Goal: Task Accomplishment & Management: Manage account settings

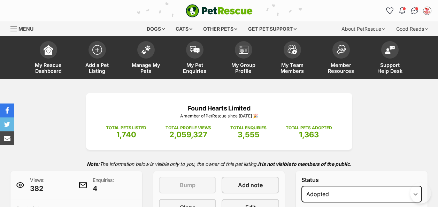
select select "rehomed"
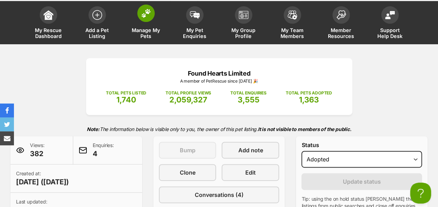
click at [151, 11] on span at bounding box center [145, 13] width 17 height 17
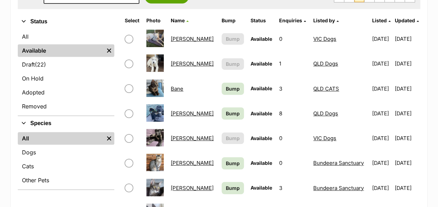
scroll to position [209, 0]
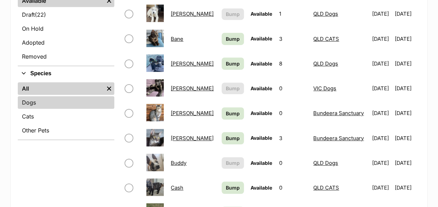
click at [36, 102] on link "Dogs" at bounding box center [66, 102] width 97 height 13
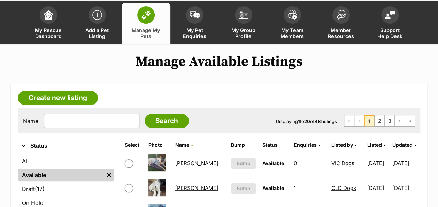
click at [329, 141] on th "Listed by" at bounding box center [346, 144] width 35 height 11
click at [331, 144] on span "Listed by" at bounding box center [342, 145] width 22 height 6
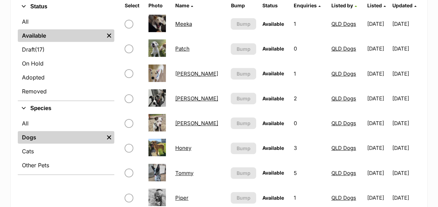
scroll to position [209, 0]
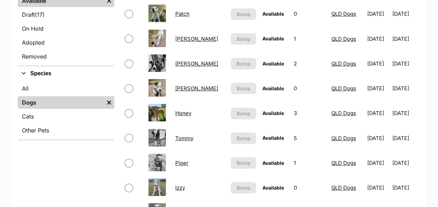
click at [187, 136] on link "Tommy" at bounding box center [184, 138] width 18 height 7
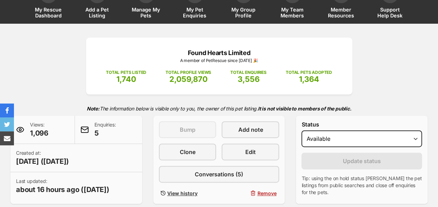
scroll to position [105, 0]
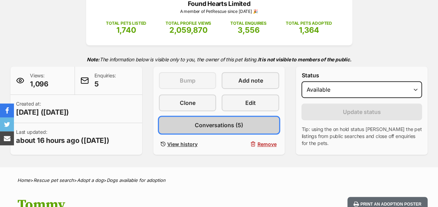
click at [219, 124] on span "Conversations (5)" at bounding box center [219, 125] width 48 height 8
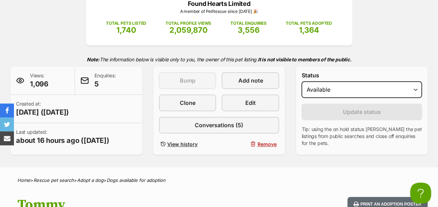
scroll to position [70, 0]
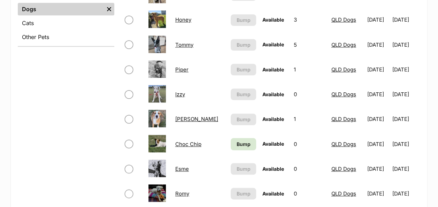
scroll to position [314, 0]
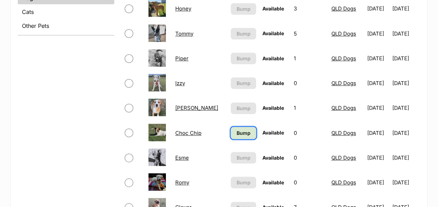
click at [237, 130] on span "Bump" at bounding box center [244, 132] width 14 height 7
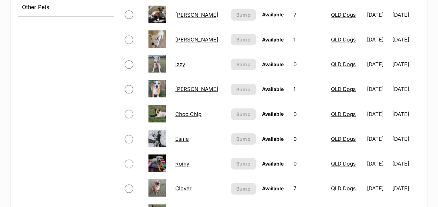
scroll to position [348, 0]
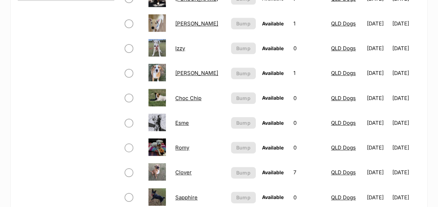
click at [181, 72] on link "Larry" at bounding box center [196, 73] width 43 height 7
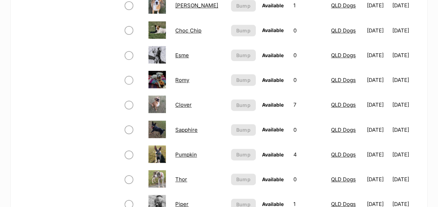
scroll to position [418, 0]
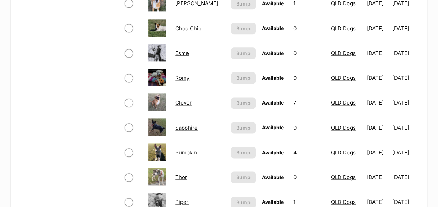
click at [183, 102] on link "Clover" at bounding box center [183, 102] width 16 height 7
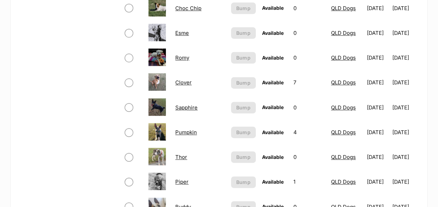
scroll to position [453, 0]
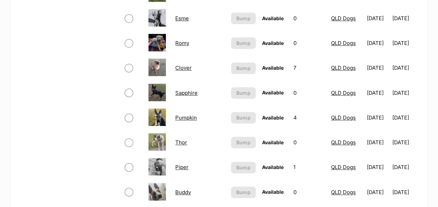
click at [185, 116] on link "Pumpkin" at bounding box center [186, 117] width 22 height 7
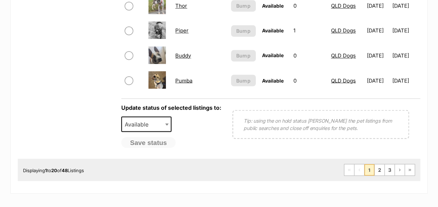
scroll to position [627, 0]
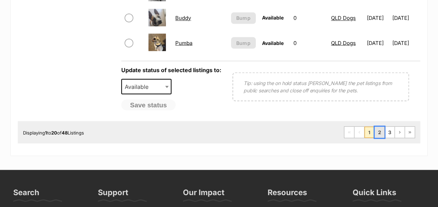
click at [378, 135] on link "2" at bounding box center [380, 132] width 10 height 11
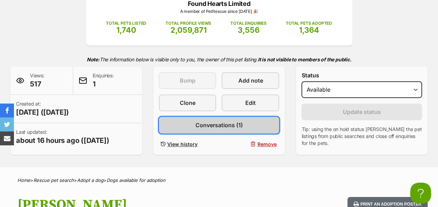
click at [212, 125] on span "Conversations (1)" at bounding box center [218, 125] width 47 height 8
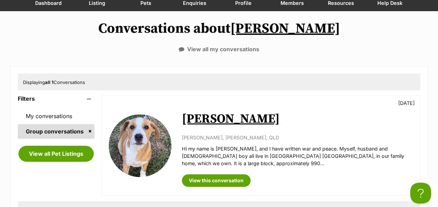
scroll to position [105, 0]
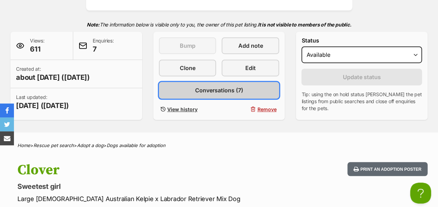
click at [214, 89] on span "Conversations (7)" at bounding box center [219, 90] width 48 height 8
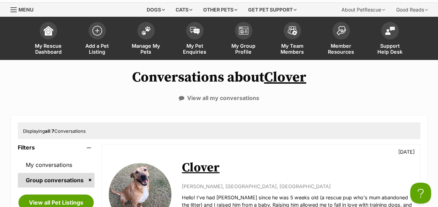
scroll to position [35, 0]
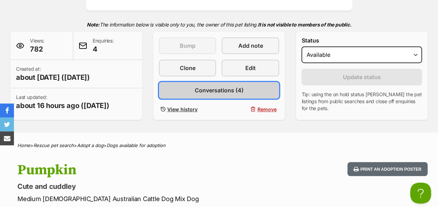
click at [194, 93] on link "Conversations (4)" at bounding box center [219, 90] width 121 height 17
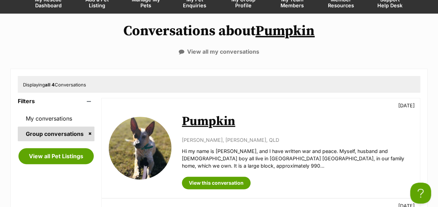
scroll to position [139, 0]
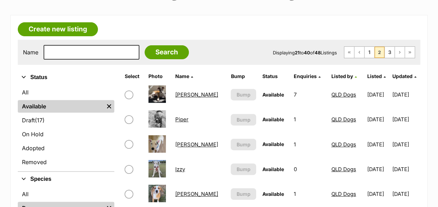
scroll to position [105, 0]
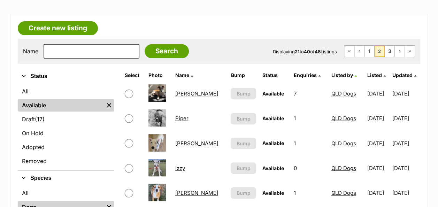
click at [186, 93] on link "[PERSON_NAME]" at bounding box center [196, 93] width 43 height 7
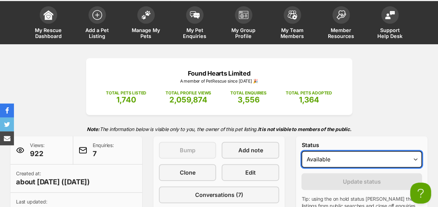
click at [346, 166] on select "Draft - not available as listing has enquires Available On hold Adopted" at bounding box center [361, 159] width 121 height 17
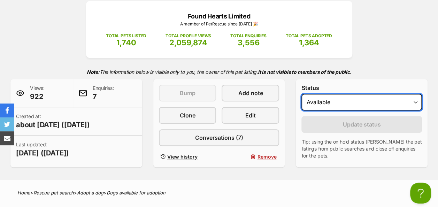
scroll to position [105, 0]
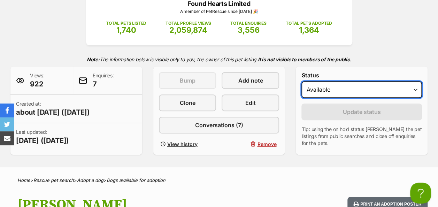
click at [325, 91] on select "Draft - not available as listing has enquires Available On hold Adopted" at bounding box center [361, 89] width 121 height 17
select select "rehomed"
click at [301, 81] on select "Draft - not available as listing has enquires Available On hold Adopted" at bounding box center [361, 89] width 121 height 17
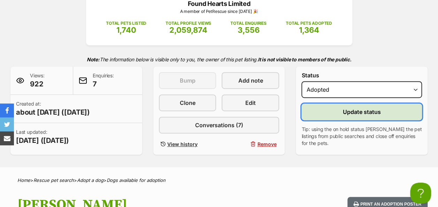
click at [353, 113] on span "Update status" at bounding box center [362, 112] width 38 height 8
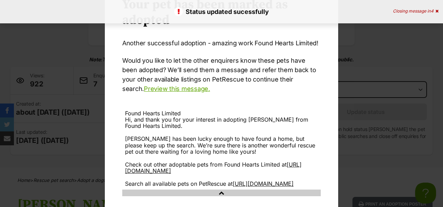
scroll to position [89, 0]
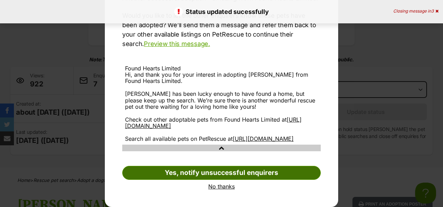
click at [227, 175] on link "Yes, notify unsuccessful enquirers" at bounding box center [221, 173] width 199 height 14
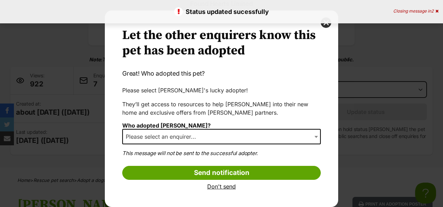
scroll to position [7, 0]
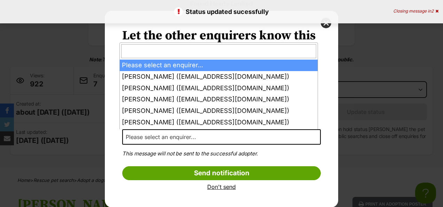
click at [220, 140] on span "Please select an enquirer..." at bounding box center [221, 136] width 199 height 15
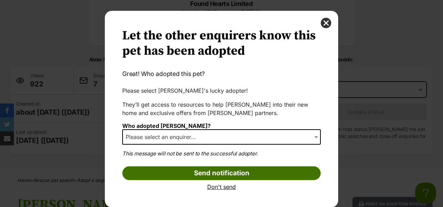
click at [213, 169] on input "Send notification" at bounding box center [221, 173] width 199 height 14
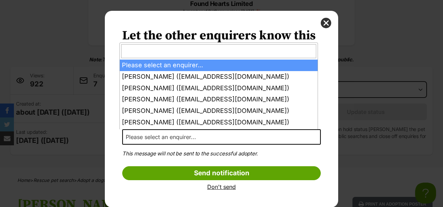
click at [240, 132] on span "Please select an enquirer..." at bounding box center [221, 136] width 199 height 15
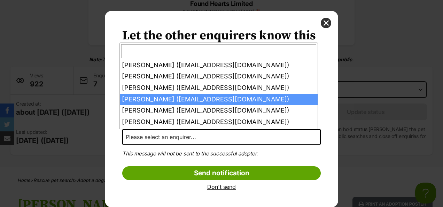
scroll to position [33, 0]
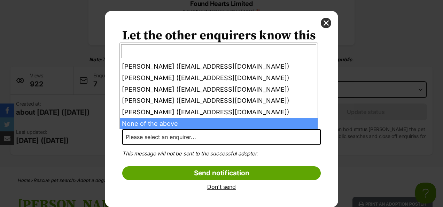
select select "other"
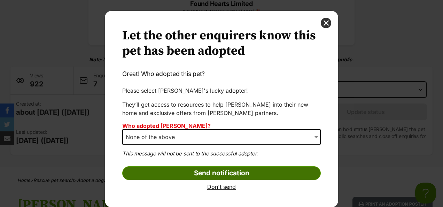
click at [216, 173] on input "Send notification" at bounding box center [221, 173] width 199 height 14
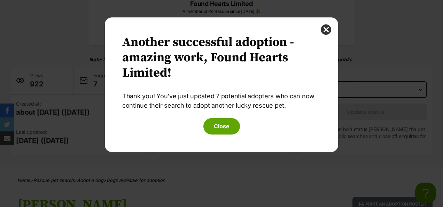
scroll to position [0, 0]
click at [225, 131] on button "Close" at bounding box center [222, 126] width 37 height 16
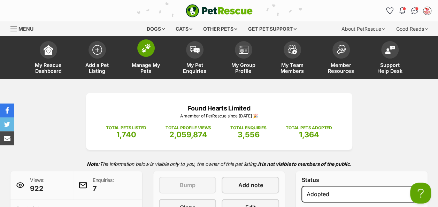
click at [146, 49] on img at bounding box center [146, 48] width 10 height 9
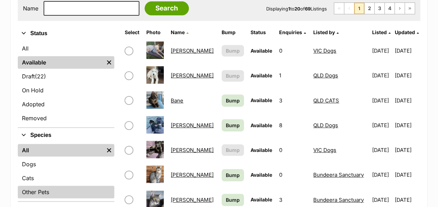
scroll to position [174, 0]
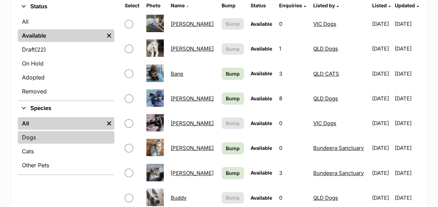
click at [65, 138] on link "Dogs" at bounding box center [66, 137] width 97 height 13
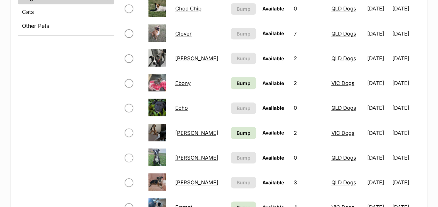
scroll to position [35, 0]
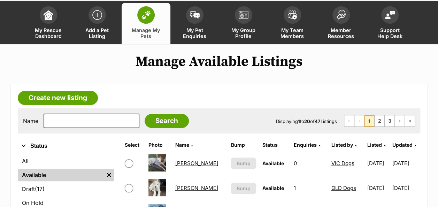
click at [329, 148] on th "Listed by" at bounding box center [346, 144] width 35 height 11
click at [331, 145] on span "Listed by" at bounding box center [342, 145] width 22 height 6
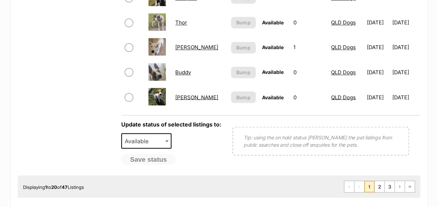
scroll to position [592, 0]
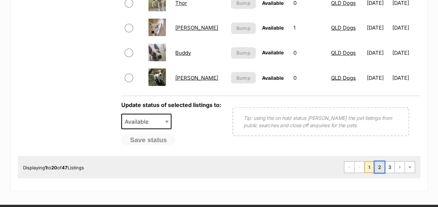
click at [376, 167] on link "2" at bounding box center [380, 166] width 10 height 11
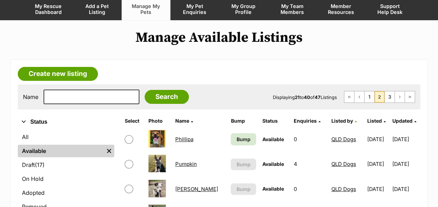
scroll to position [70, 0]
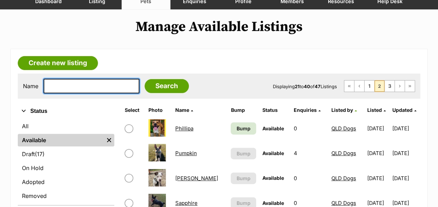
click at [76, 85] on input "text" at bounding box center [92, 86] width 96 height 15
type input "axel"
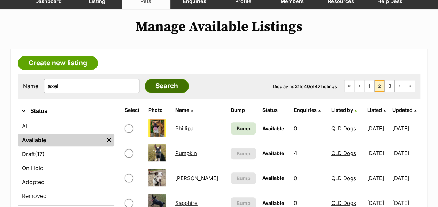
click at [145, 84] on input "Search" at bounding box center [167, 86] width 44 height 14
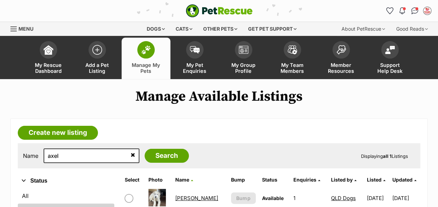
click at [184, 198] on link "Axel" at bounding box center [196, 198] width 43 height 7
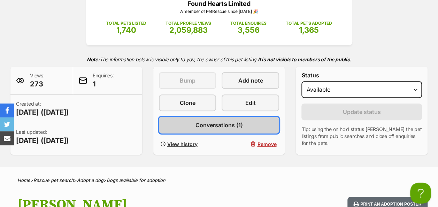
click at [220, 125] on span "Conversations (1)" at bounding box center [218, 125] width 47 height 8
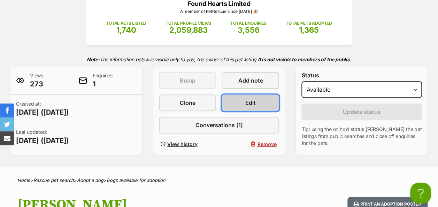
click at [251, 97] on link "Edit" at bounding box center [251, 102] width 58 height 17
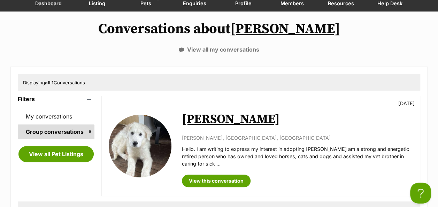
scroll to position [70, 0]
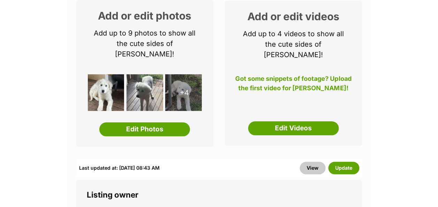
scroll to position [105, 0]
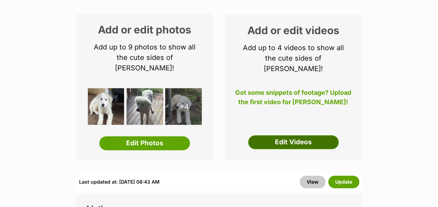
click at [296, 135] on link "Edit Videos" at bounding box center [293, 142] width 91 height 14
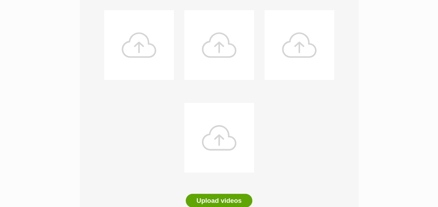
scroll to position [139, 0]
click at [223, 193] on button "Upload videos" at bounding box center [219, 200] width 67 height 14
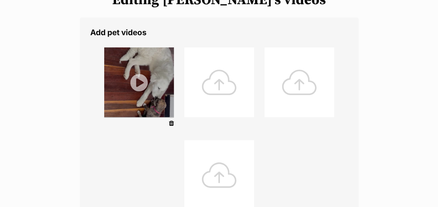
scroll to position [244, 0]
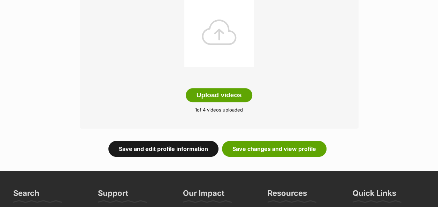
click at [172, 147] on link "Save and edit profile information" at bounding box center [163, 149] width 110 height 16
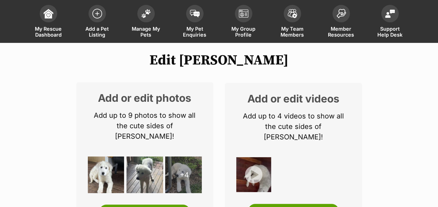
scroll to position [105, 0]
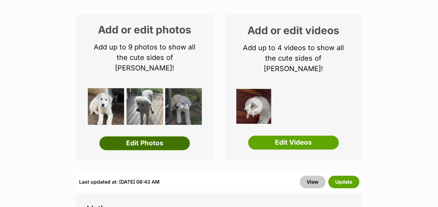
click at [138, 136] on link "Edit Photos" at bounding box center [144, 143] width 91 height 14
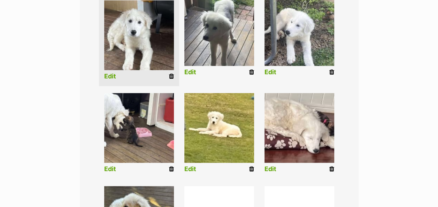
scroll to position [209, 0]
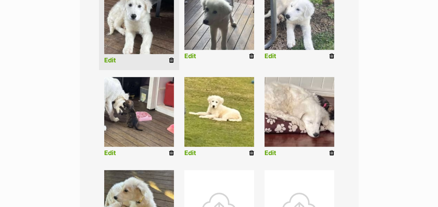
click at [107, 155] on link "Edit" at bounding box center [110, 153] width 12 height 7
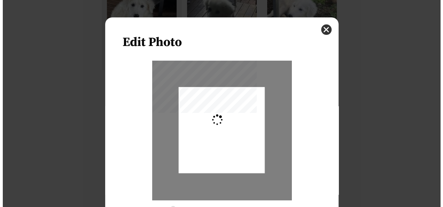
scroll to position [0, 0]
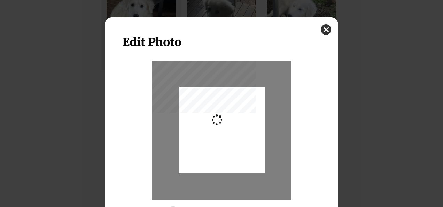
type input "0.2744"
drag, startPoint x: 216, startPoint y: 135, endPoint x: 213, endPoint y: 139, distance: 5.0
click at [213, 139] on div "Dialog Window - Close (Press escape to close)" at bounding box center [222, 116] width 86 height 115
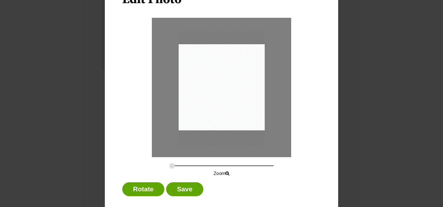
scroll to position [53, 0]
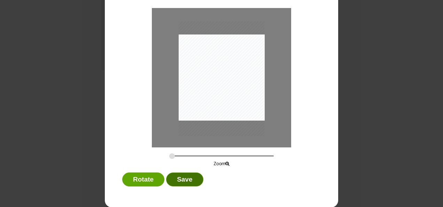
click at [181, 174] on button "Save" at bounding box center [184, 180] width 37 height 14
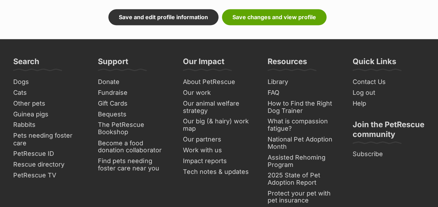
scroll to position [418, 0]
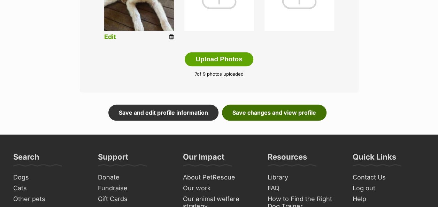
click at [249, 109] on link "Save changes and view profile" at bounding box center [274, 113] width 105 height 16
